Goal: Transaction & Acquisition: Book appointment/travel/reservation

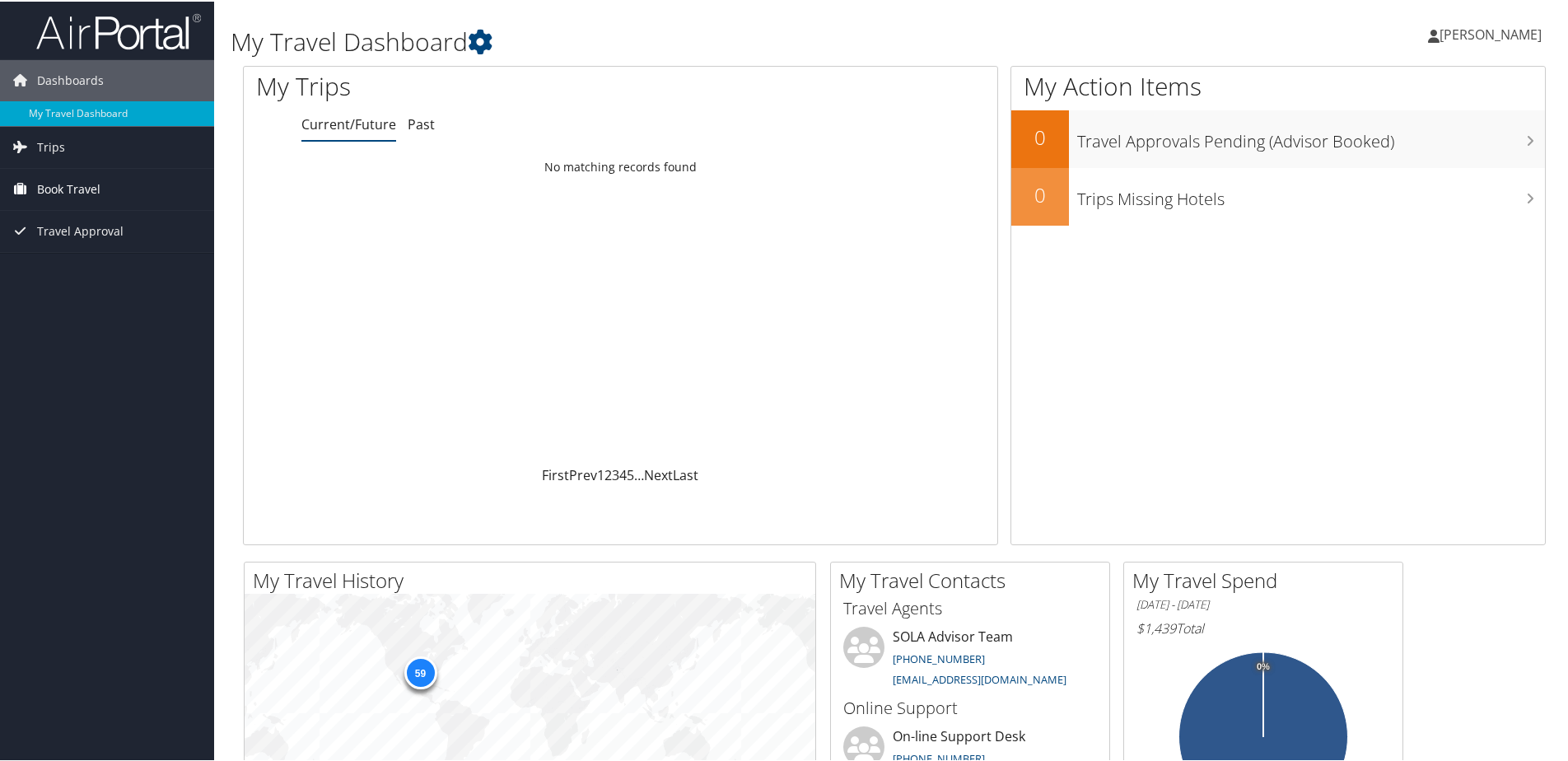
click at [84, 184] on span "Book Travel" at bounding box center [69, 188] width 63 height 41
click at [92, 241] on link "Book/Manage Online Trips" at bounding box center [107, 246] width 214 height 25
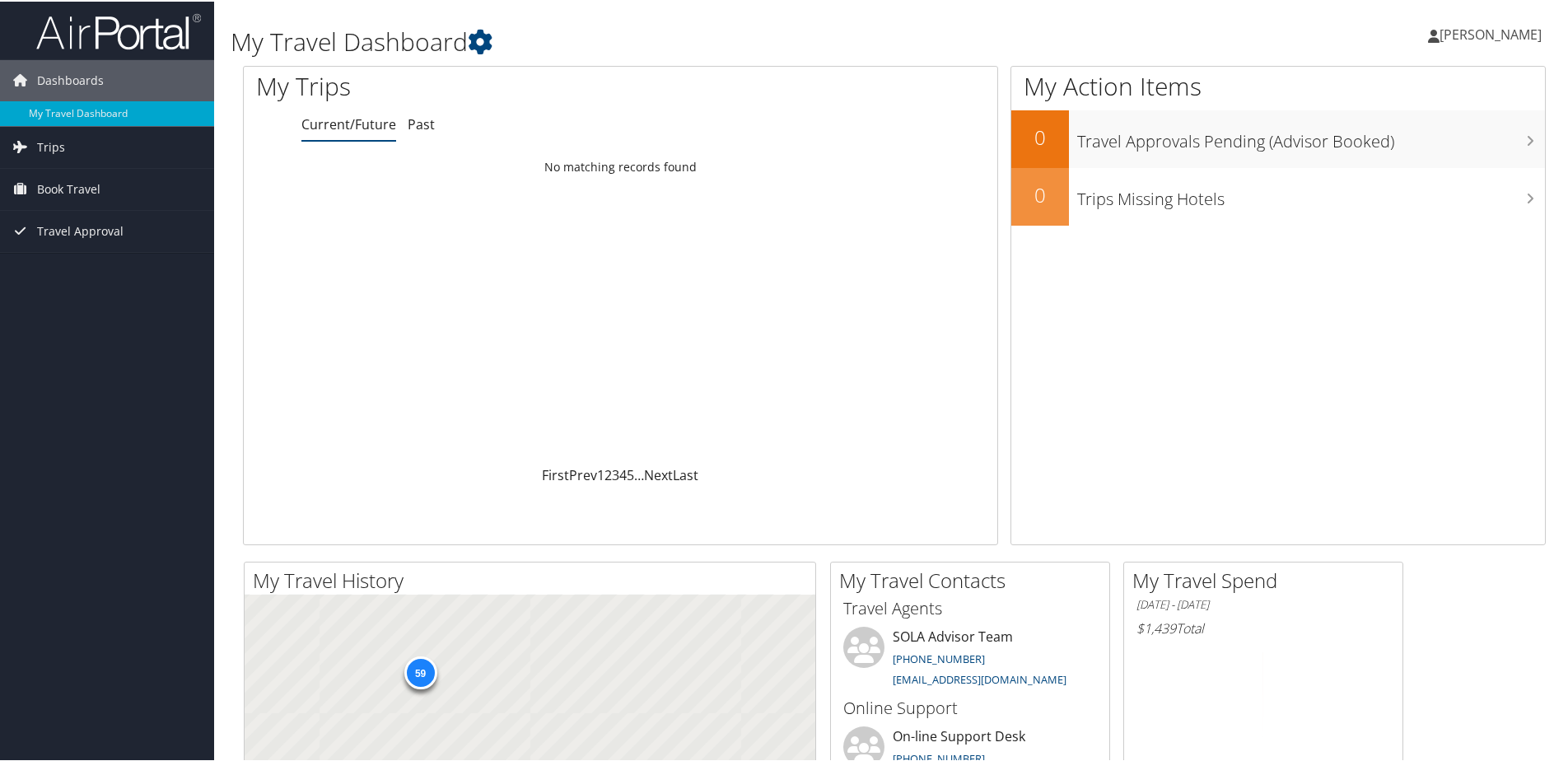
drag, startPoint x: 0, startPoint y: 0, endPoint x: 1420, endPoint y: 35, distance: 1420.4
click at [1428, 35] on icon at bounding box center [1434, 34] width 11 height 13
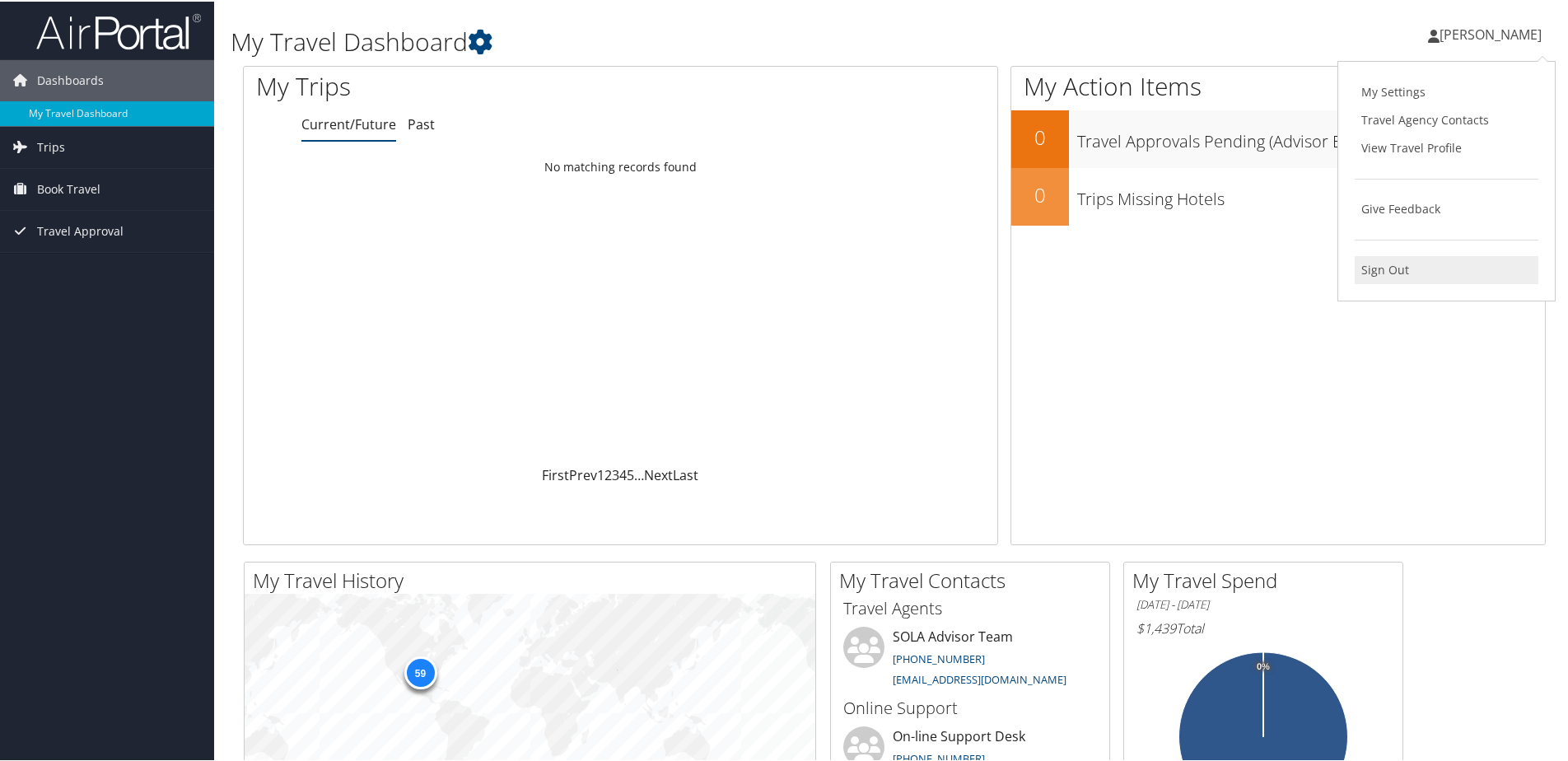
click at [1380, 266] on link "Sign Out" at bounding box center [1447, 268] width 184 height 28
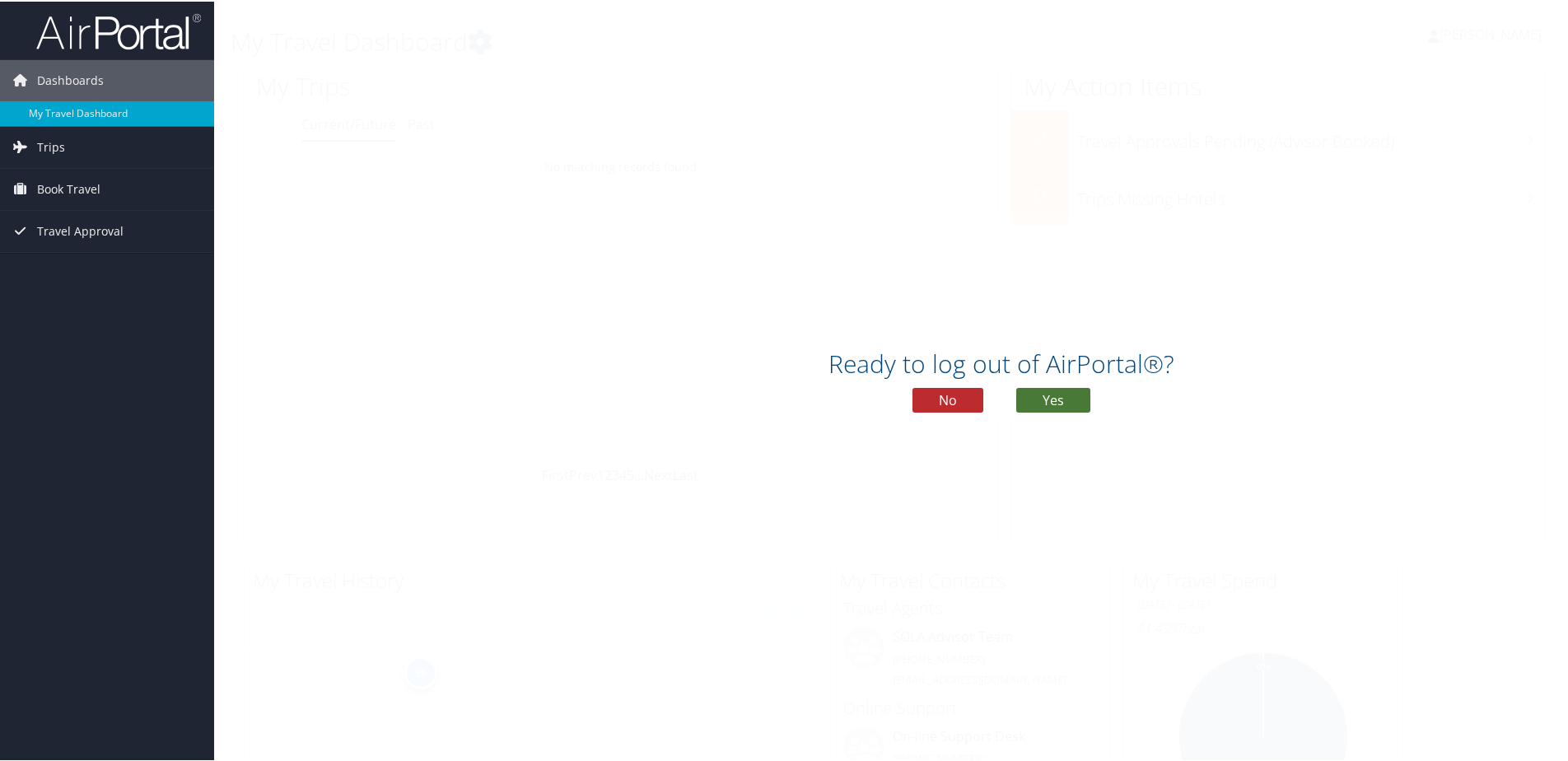
click at [1047, 392] on button "Yes" at bounding box center [1053, 399] width 74 height 25
